Goal: Task Accomplishment & Management: Complete application form

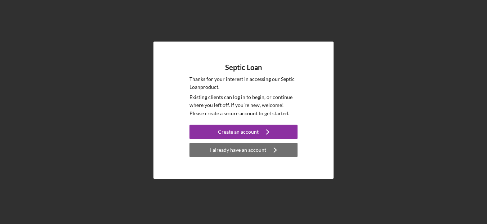
click at [227, 154] on div "I already have an account" at bounding box center [238, 149] width 56 height 14
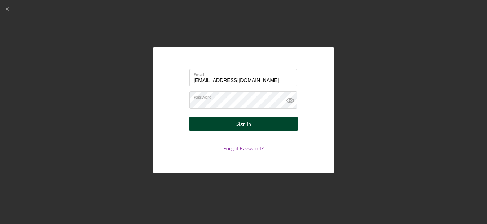
click at [255, 126] on button "Sign In" at bounding box center [244, 123] width 108 height 14
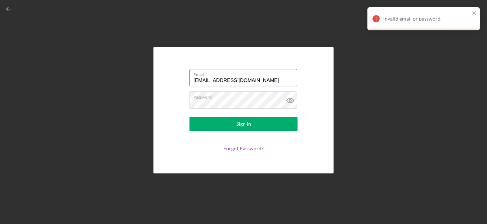
click at [258, 78] on input "[EMAIL_ADDRESS][DOMAIN_NAME]" at bounding box center [244, 77] width 108 height 17
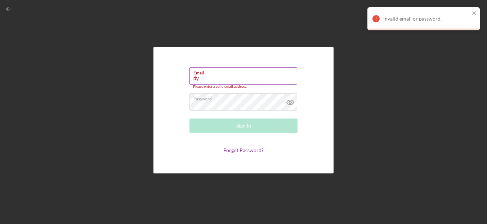
type input "d"
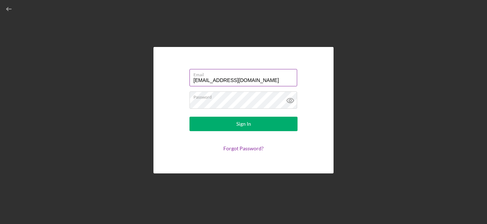
type input "[EMAIL_ADDRESS][DOMAIN_NAME]"
click at [325, 99] on div "Email [EMAIL_ADDRESS][DOMAIN_NAME] Password Sign In Forgot Password?" at bounding box center [244, 110] width 180 height 126
click at [289, 99] on icon at bounding box center [291, 100] width 18 height 18
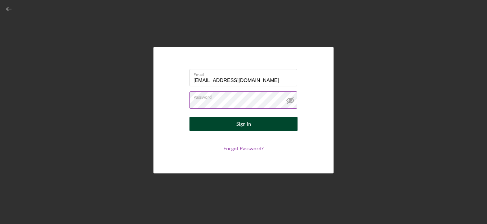
click at [267, 120] on button "Sign In" at bounding box center [244, 123] width 108 height 14
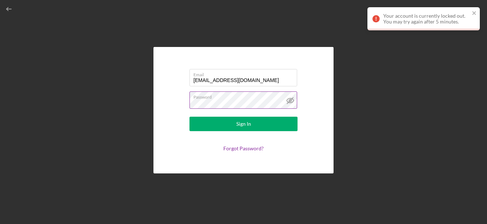
click at [252, 98] on label "Password" at bounding box center [246, 96] width 104 height 8
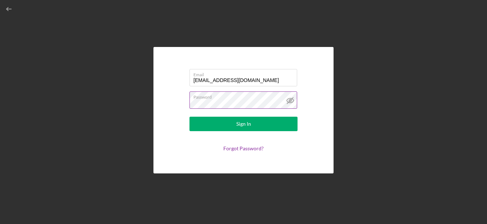
click at [190, 116] on button "Sign In" at bounding box center [244, 123] width 108 height 14
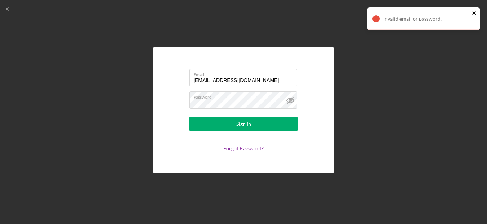
click at [473, 13] on icon "close" at bounding box center [474, 13] width 5 height 6
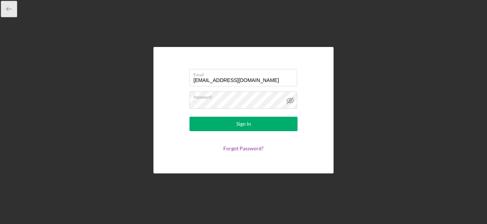
click at [11, 8] on icon "button" at bounding box center [9, 9] width 16 height 16
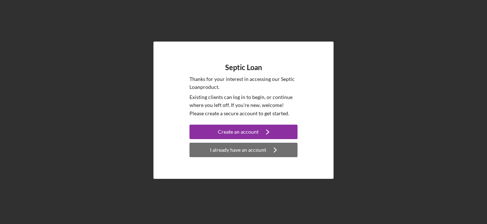
click at [237, 154] on div "I already have an account" at bounding box center [238, 149] width 56 height 14
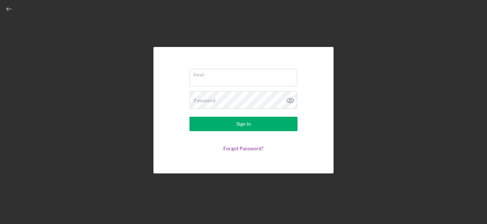
type input "[EMAIL_ADDRESS][DOMAIN_NAME]"
click at [360, 172] on div "Email [EMAIL_ADDRESS][DOMAIN_NAME] Password Sign In Forgot Password?" at bounding box center [244, 110] width 480 height 220
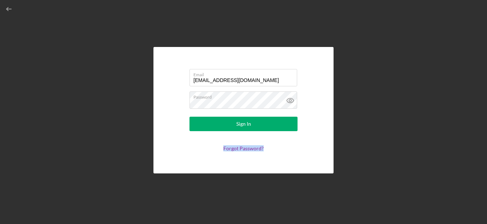
click at [360, 172] on div "Email [EMAIL_ADDRESS][DOMAIN_NAME] Password Sign In Forgot Password?" at bounding box center [244, 110] width 480 height 220
drag, startPoint x: 360, startPoint y: 172, endPoint x: 317, endPoint y: 173, distance: 42.5
click at [317, 173] on div "Email [EMAIL_ADDRESS][DOMAIN_NAME] Password Sign In Forgot Password?" at bounding box center [244, 110] width 480 height 220
drag, startPoint x: 316, startPoint y: 173, endPoint x: 369, endPoint y: 189, distance: 55.2
